Goal: Information Seeking & Learning: Learn about a topic

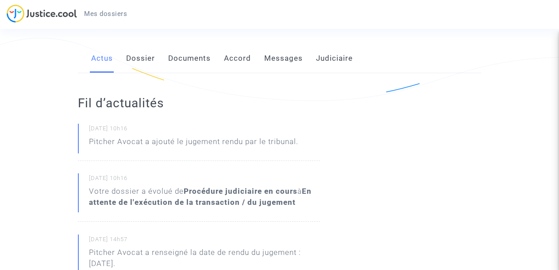
scroll to position [142, 0]
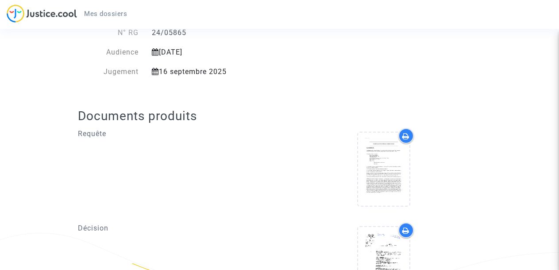
scroll to position [422, 0]
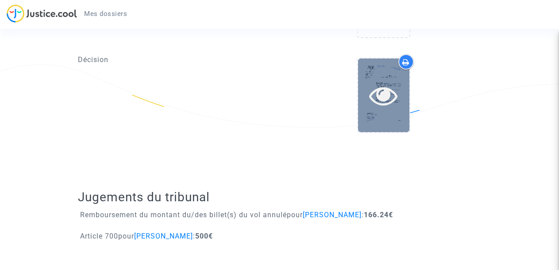
click at [383, 93] on icon at bounding box center [383, 95] width 29 height 28
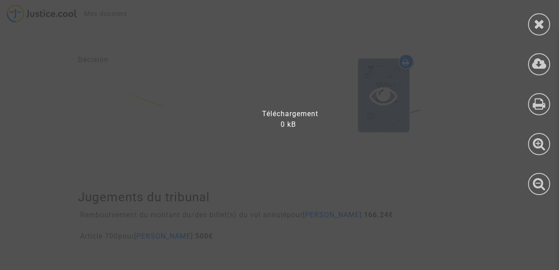
click at [383, 93] on div at bounding box center [285, 139] width 571 height 261
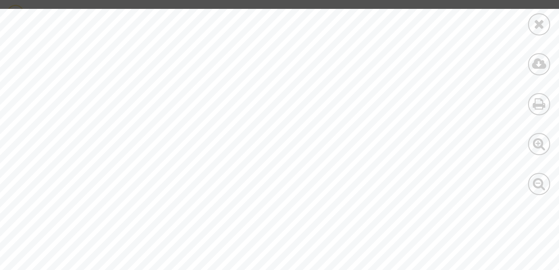
scroll to position [115, 0]
click at [492, 55] on div at bounding box center [280, 270] width 597 height 845
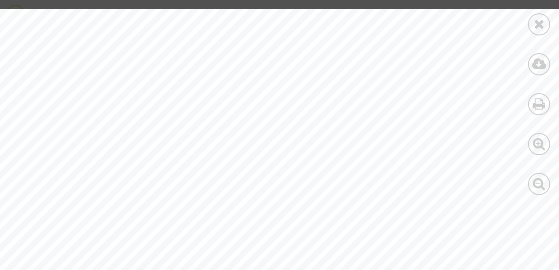
click at [496, 17] on div at bounding box center [280, 39] width 597 height 845
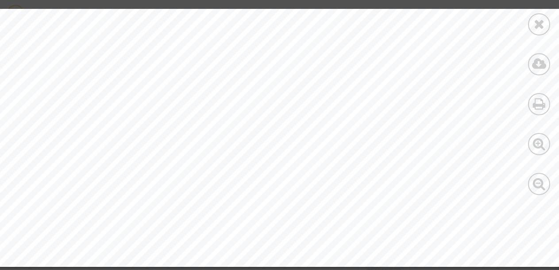
scroll to position [1453, 18]
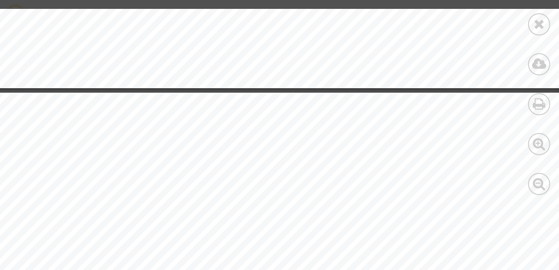
scroll to position [1630, 18]
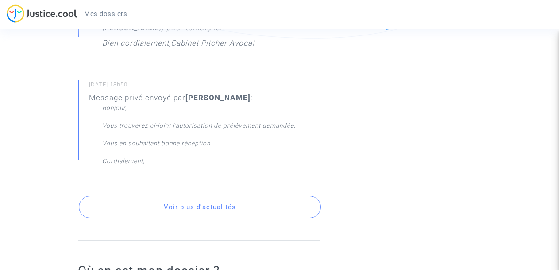
scroll to position [516, 0]
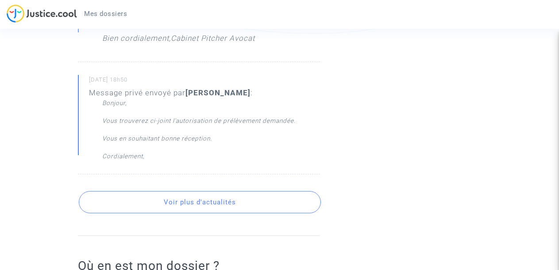
click at [228, 213] on button "Voir plus d'actualités" at bounding box center [200, 202] width 242 height 22
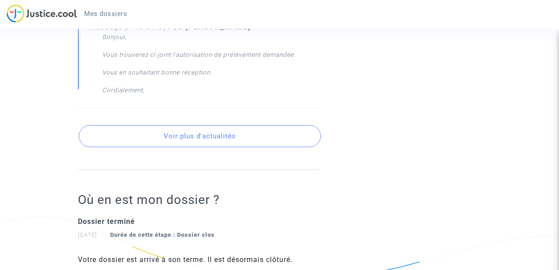
scroll to position [592, 0]
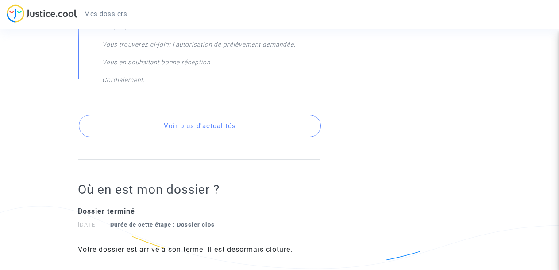
click at [223, 137] on button "Voir plus d'actualités" at bounding box center [200, 126] width 242 height 22
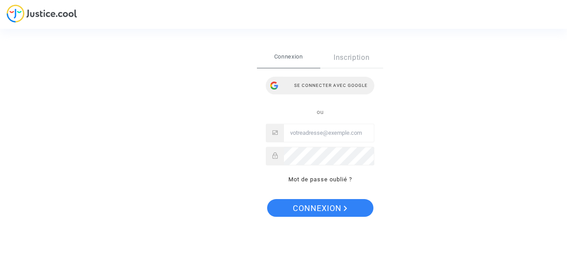
click at [328, 82] on div "Se connecter avec Google" at bounding box center [320, 86] width 109 height 18
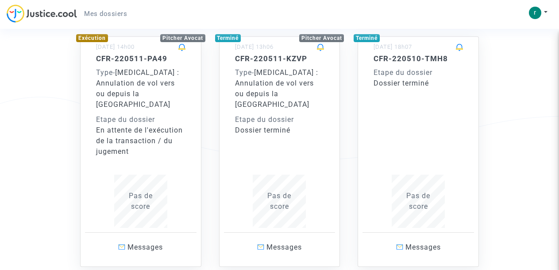
scroll to position [73, 0]
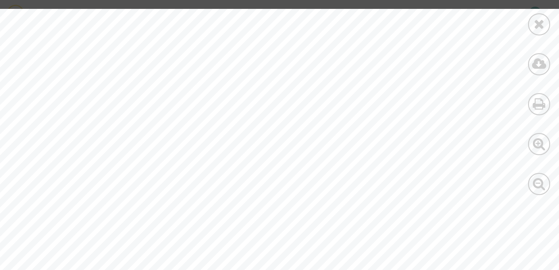
scroll to position [1967, 18]
click at [519, 43] on div at bounding box center [289, 38] width 614 height 795
